Goal: Task Accomplishment & Management: Complete application form

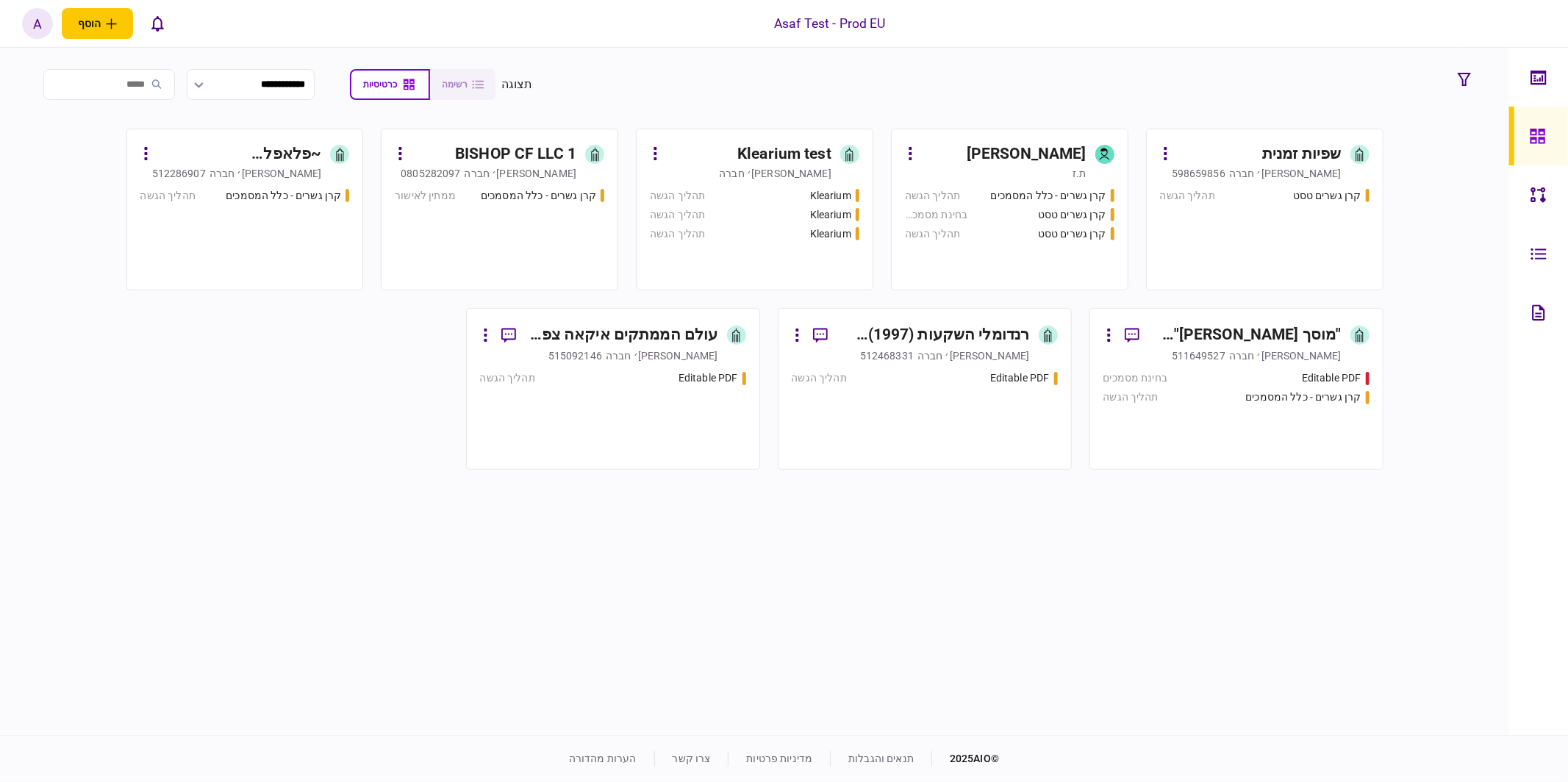
click at [497, 148] on div "1 BISHOP CF LLC" at bounding box center [515, 154] width 121 height 24
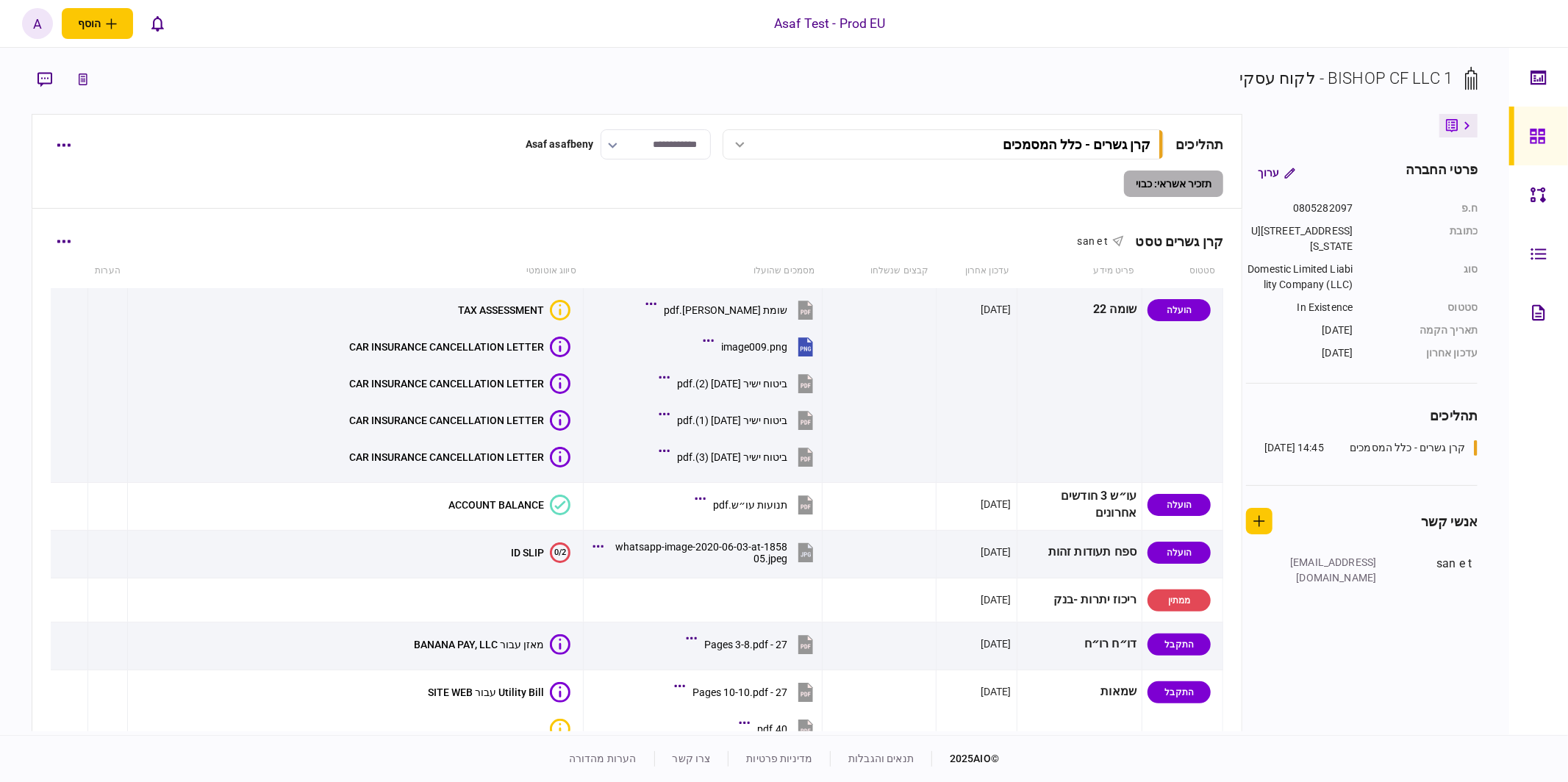
click at [76, 229] on div "קרן גשרים טסט san e t" at bounding box center [636, 232] width 1173 height 45
click at [75, 239] on button "button" at bounding box center [63, 241] width 27 height 27
click at [76, 326] on span "שלח בקשה מחדש" at bounding box center [72, 335] width 89 height 18
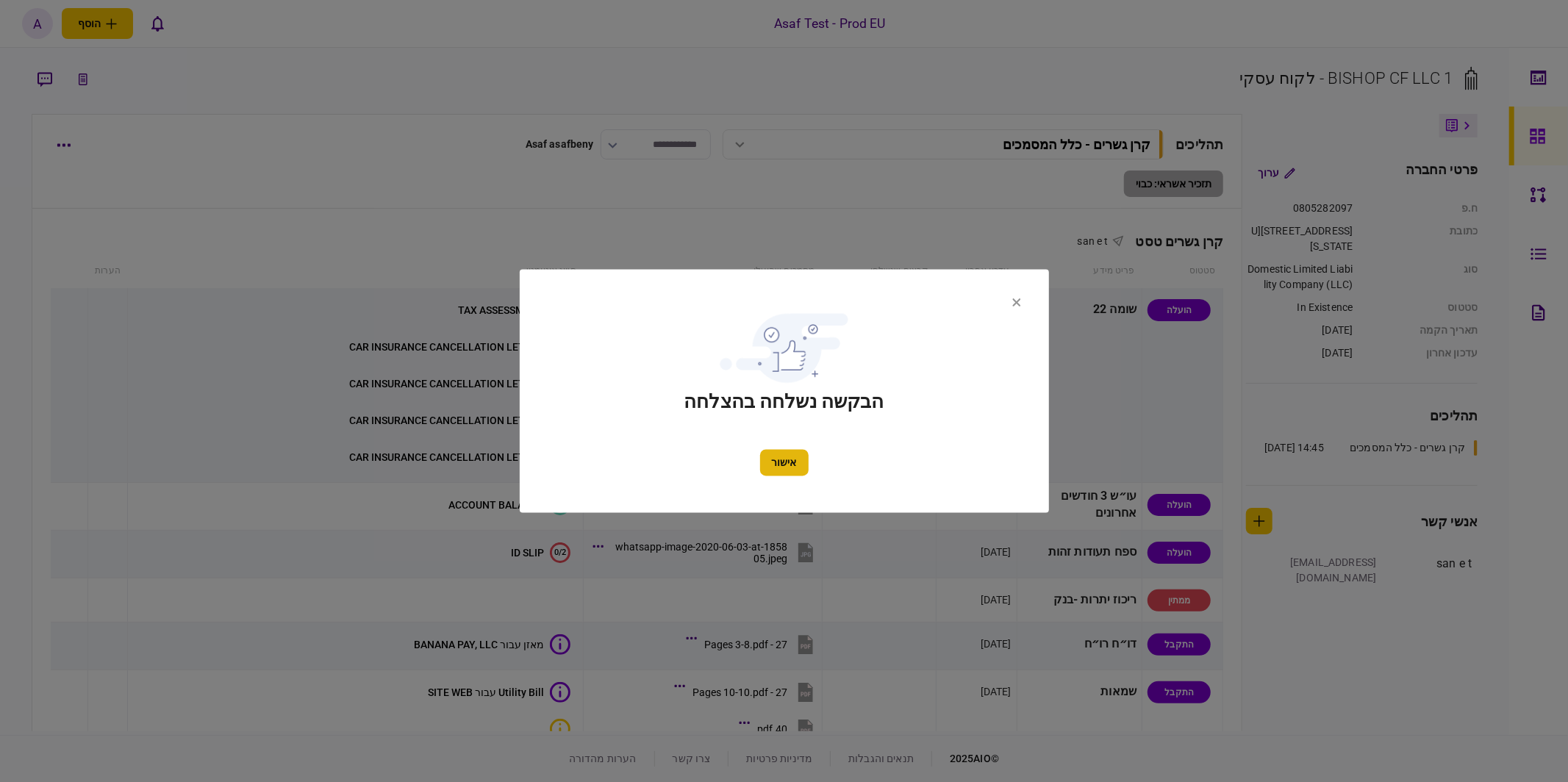
click at [788, 470] on button "אישור" at bounding box center [784, 463] width 49 height 27
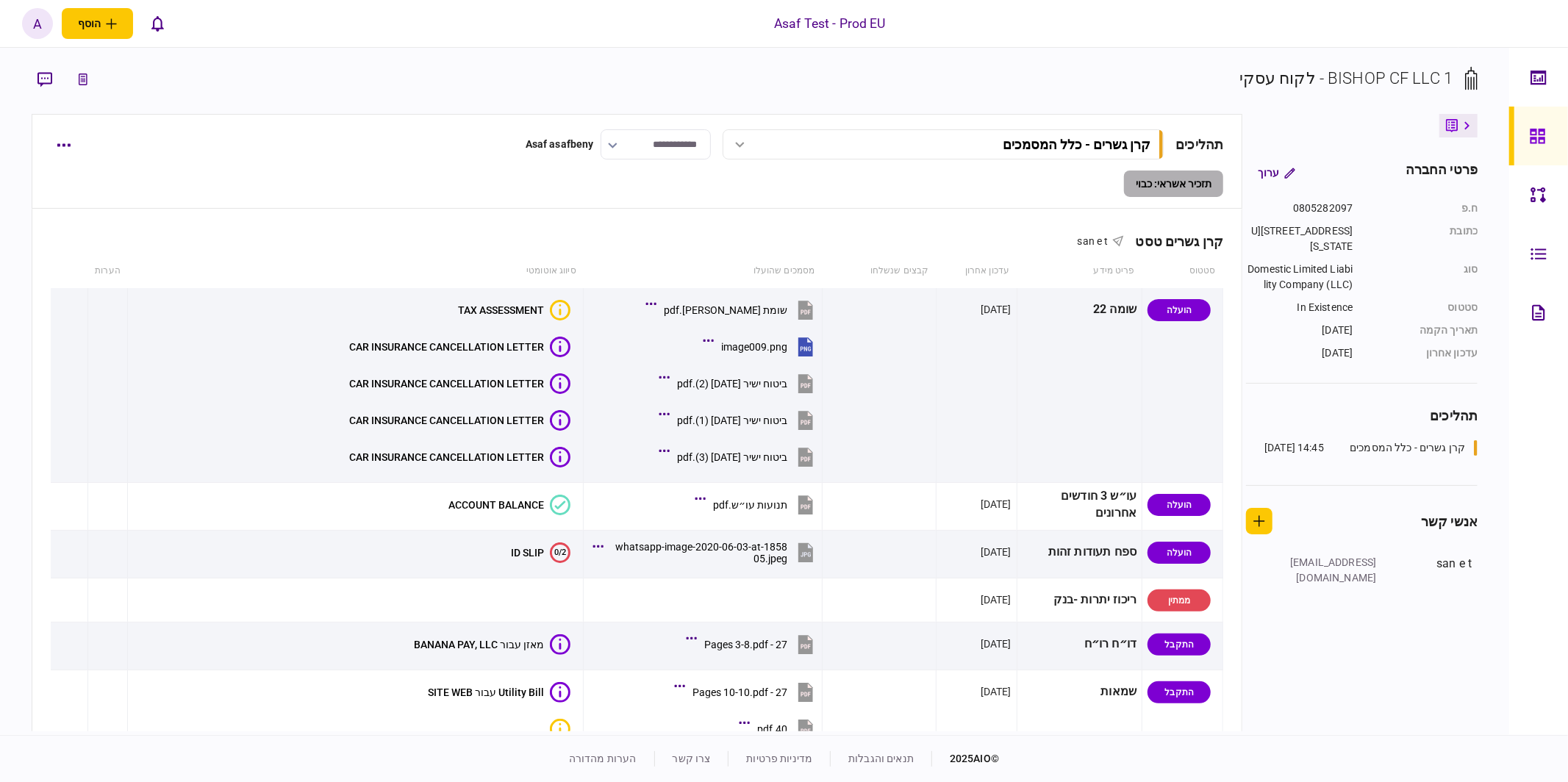
click at [931, 79] on section "1 BISHOP CF LLC - לקוח עסקי" at bounding box center [755, 89] width 1447 height 48
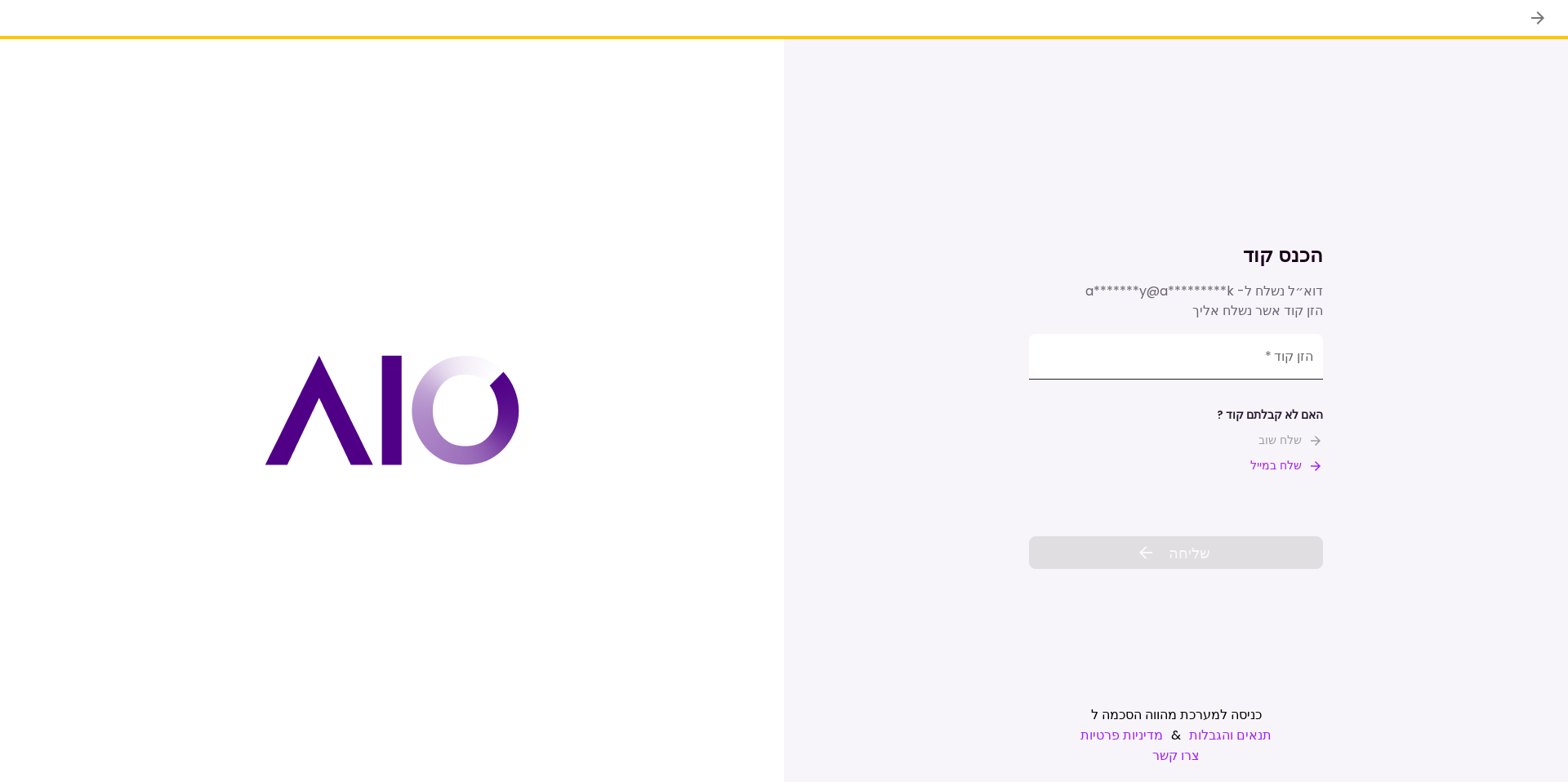
click at [1191, 353] on input "הזן קוד   *" at bounding box center [1176, 357] width 294 height 46
click at [1082, 363] on input "הזן קוד   *" at bounding box center [1176, 357] width 294 height 46
paste input "******"
type input "******"
click at [1171, 547] on span "שליחה" at bounding box center [1190, 553] width 42 height 22
